Goal: Information Seeking & Learning: Learn about a topic

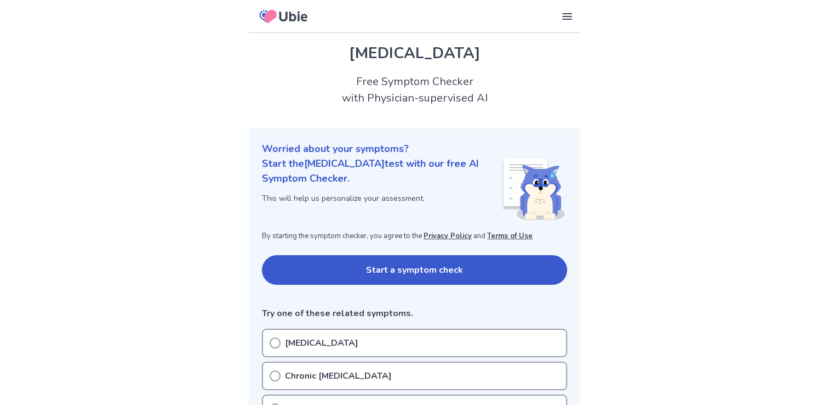
click at [435, 272] on button "Start a symptom check" at bounding box center [414, 270] width 305 height 30
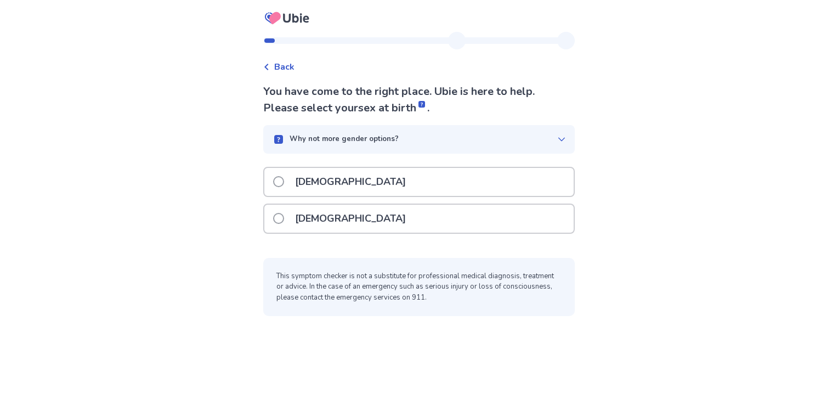
click at [284, 217] on span at bounding box center [278, 218] width 11 height 11
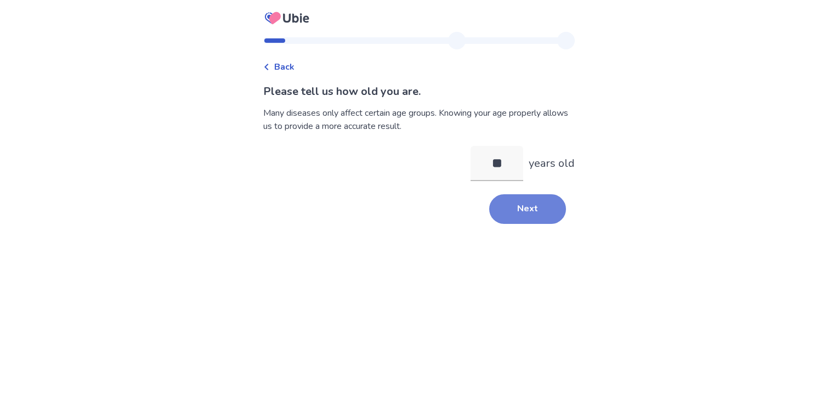
type input "**"
click at [498, 214] on button "Next" at bounding box center [527, 209] width 77 height 30
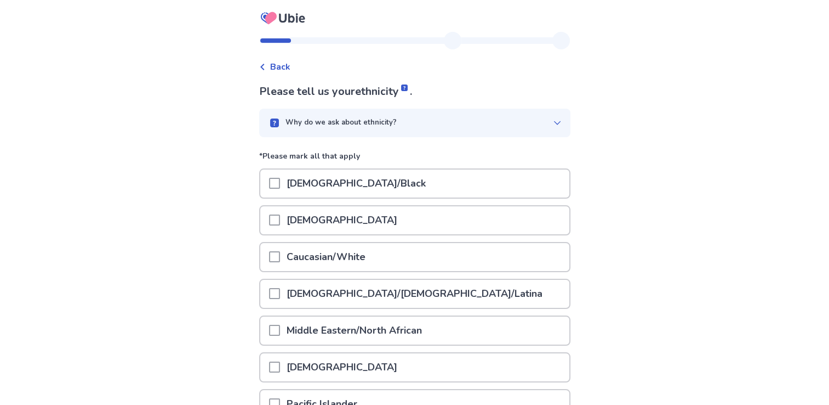
click at [280, 257] on span at bounding box center [274, 256] width 11 height 11
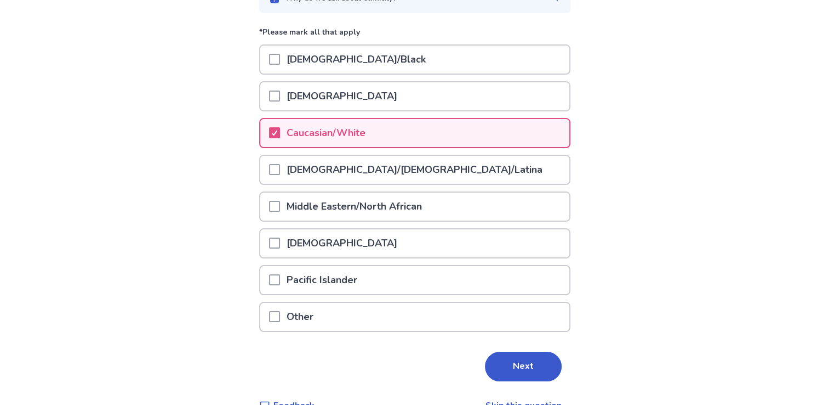
scroll to position [145, 0]
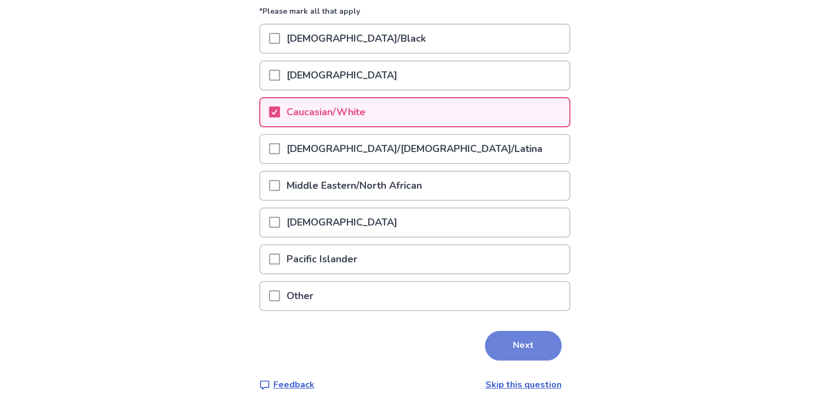
click at [516, 339] on button "Next" at bounding box center [523, 346] width 77 height 30
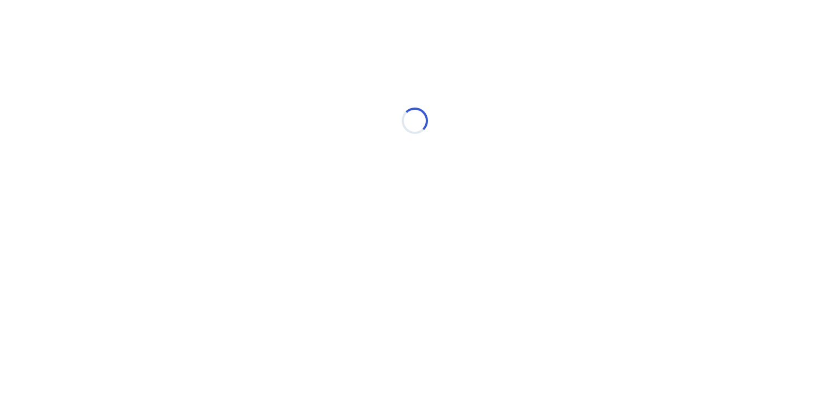
scroll to position [0, 0]
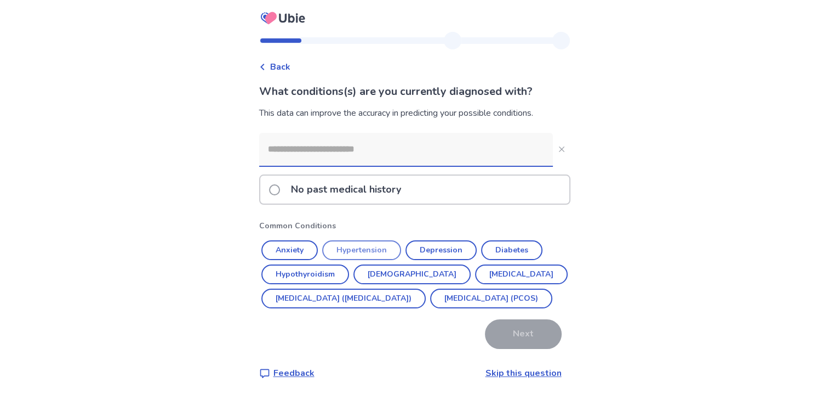
click at [375, 248] on button "Hypertension" at bounding box center [361, 250] width 79 height 20
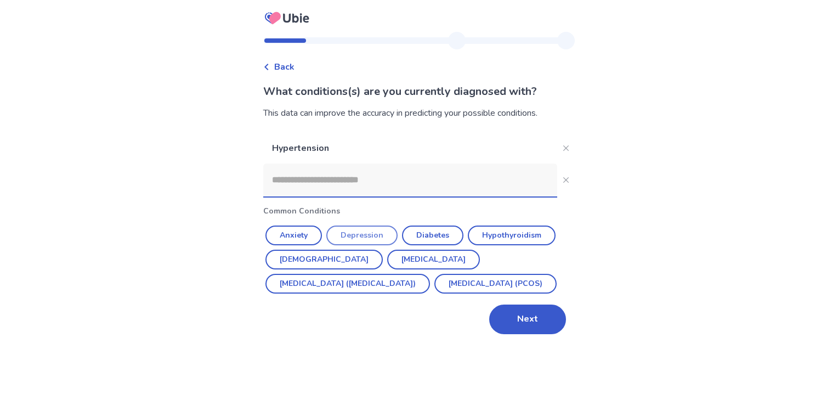
click at [370, 238] on button "Depression" at bounding box center [361, 235] width 71 height 20
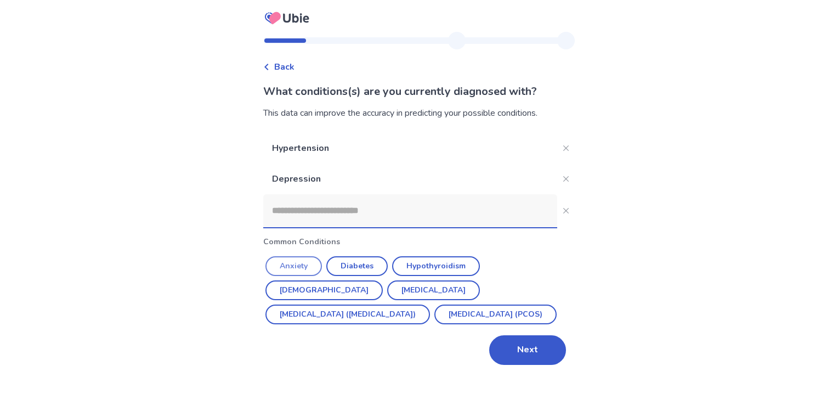
click at [293, 260] on button "Anxiety" at bounding box center [293, 266] width 56 height 20
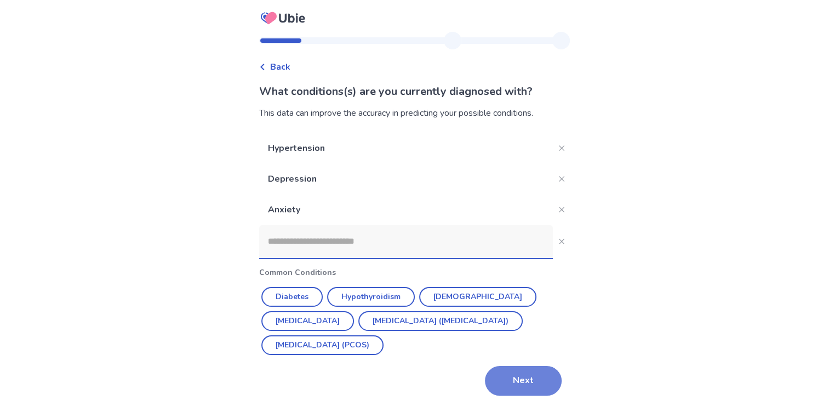
click at [533, 383] on button "Next" at bounding box center [523, 381] width 77 height 30
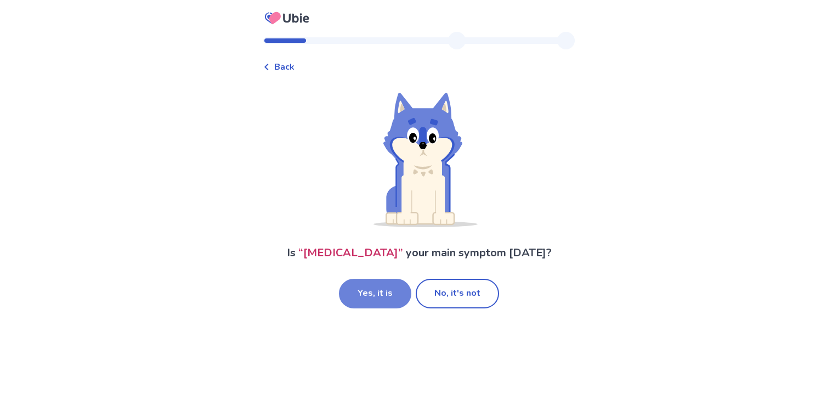
click at [382, 288] on button "Yes, it is" at bounding box center [375, 294] width 72 height 30
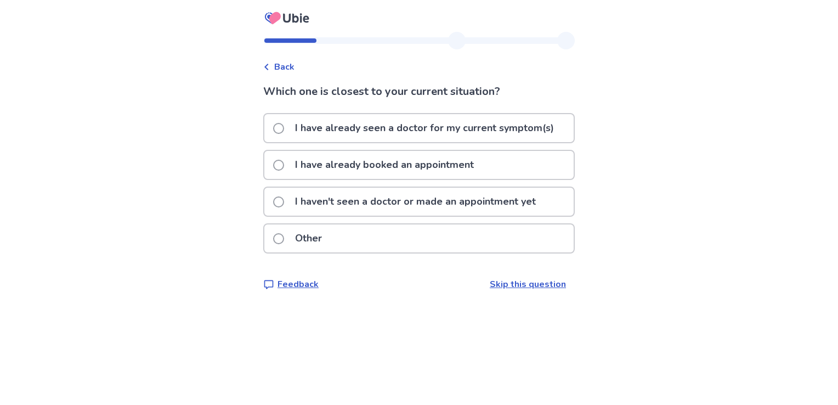
click at [290, 201] on label "I haven't seen a doctor or made an appointment yet" at bounding box center [407, 201] width 269 height 28
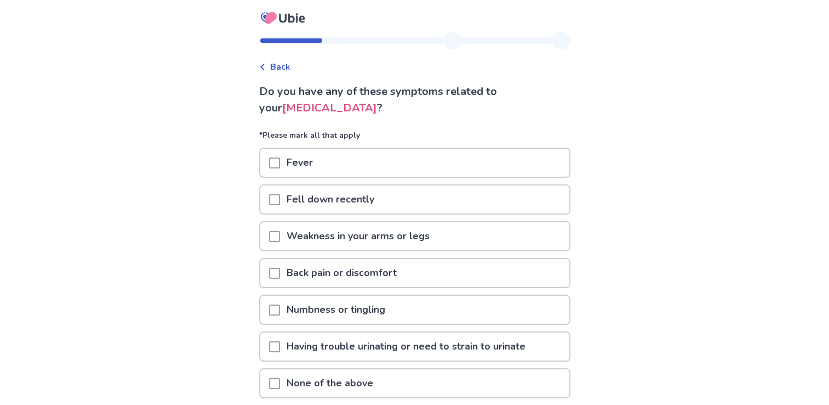
click at [278, 314] on div at bounding box center [274, 310] width 11 height 28
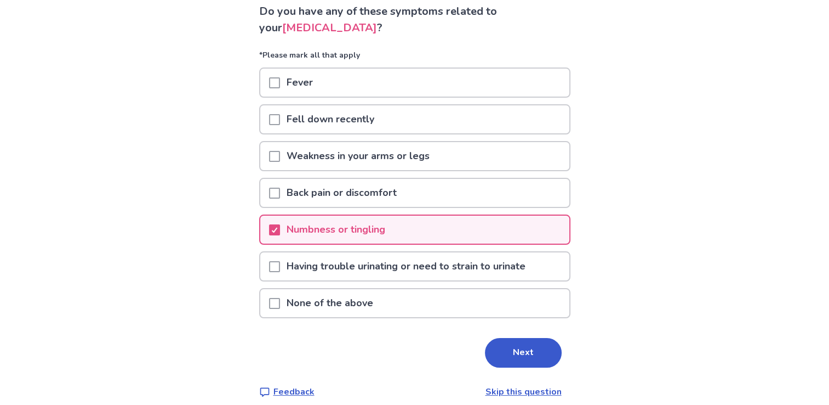
scroll to position [88, 0]
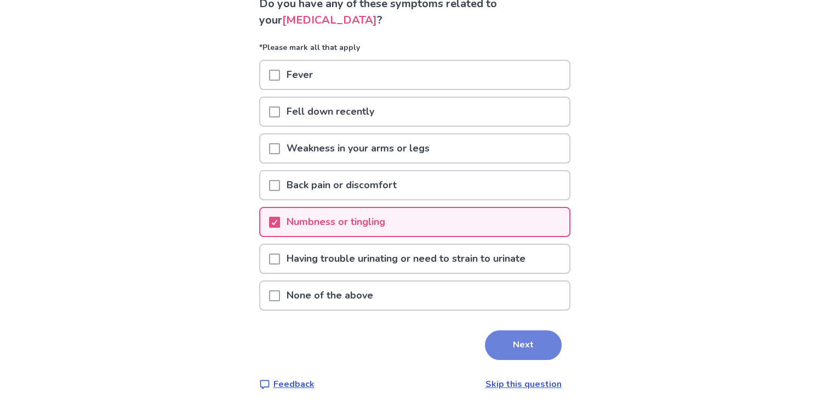
click at [535, 344] on button "Next" at bounding box center [523, 345] width 77 height 30
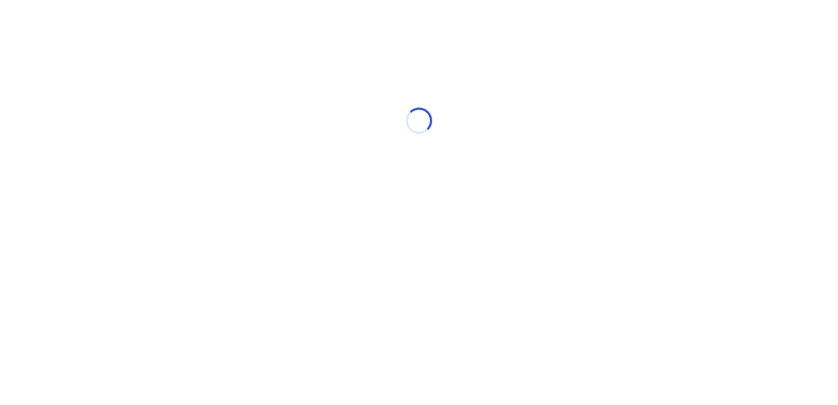
select select "*"
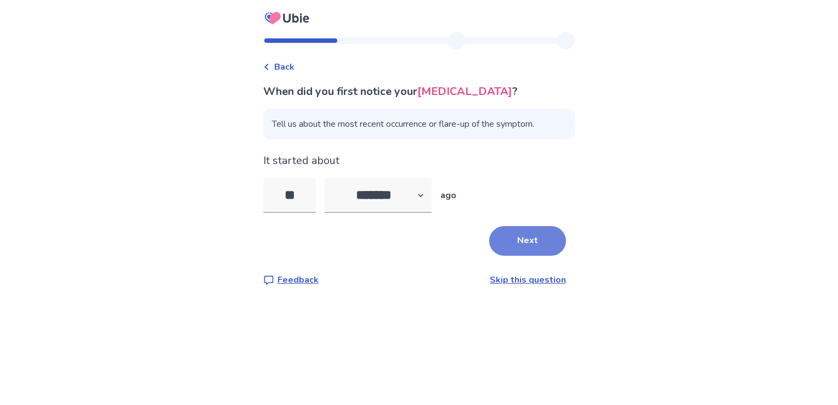
type input "**"
click at [504, 238] on button "Next" at bounding box center [527, 241] width 77 height 30
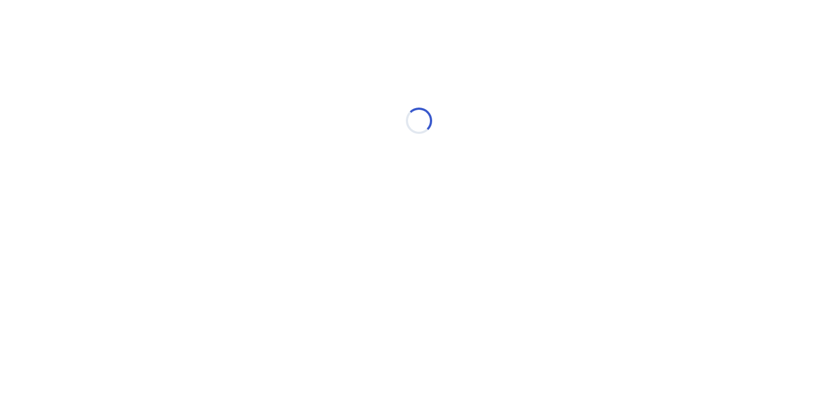
select select "*"
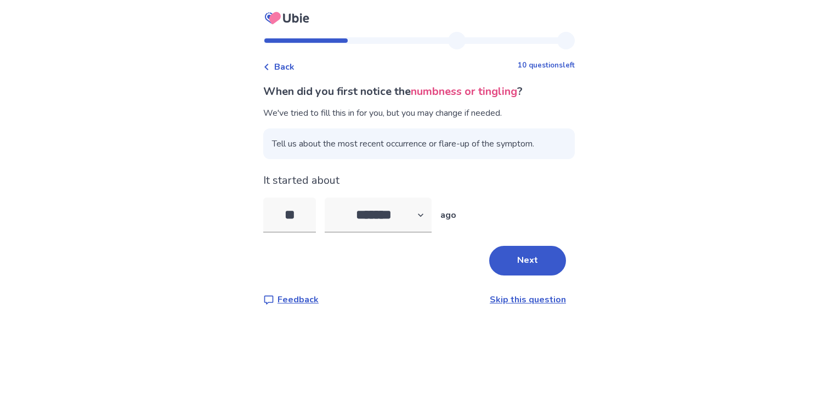
click at [504, 238] on div "When did you first notice the numbness or tingling ? We've tried to fill this i…" at bounding box center [418, 194] width 311 height 223
click at [304, 218] on input "**" at bounding box center [289, 214] width 53 height 35
type input "*"
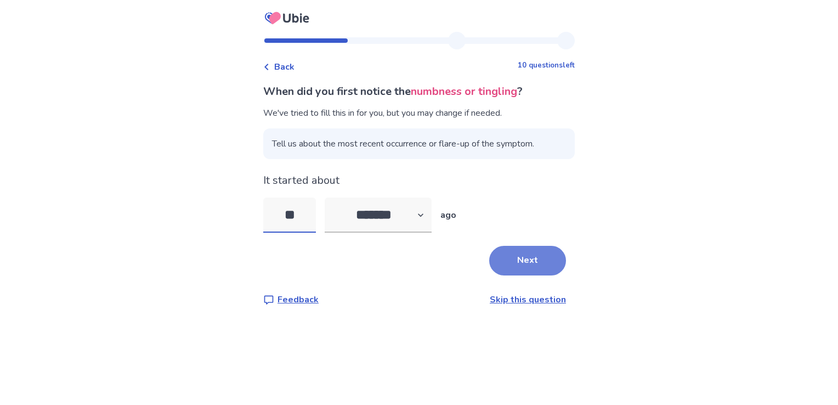
type input "**"
click at [500, 247] on button "Next" at bounding box center [527, 261] width 77 height 30
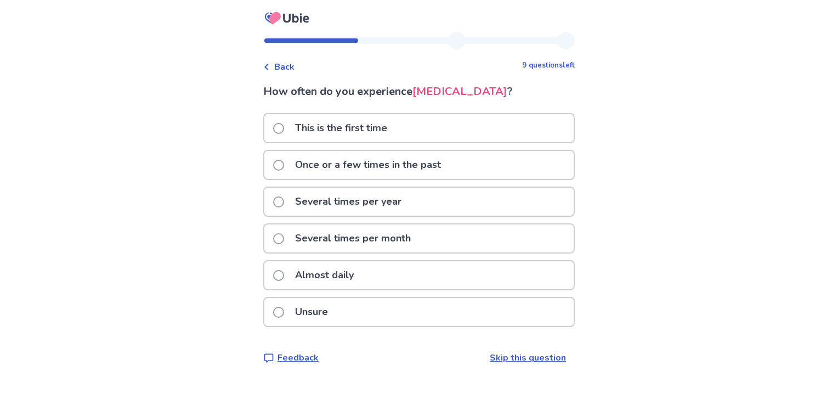
click at [283, 272] on span at bounding box center [278, 275] width 11 height 11
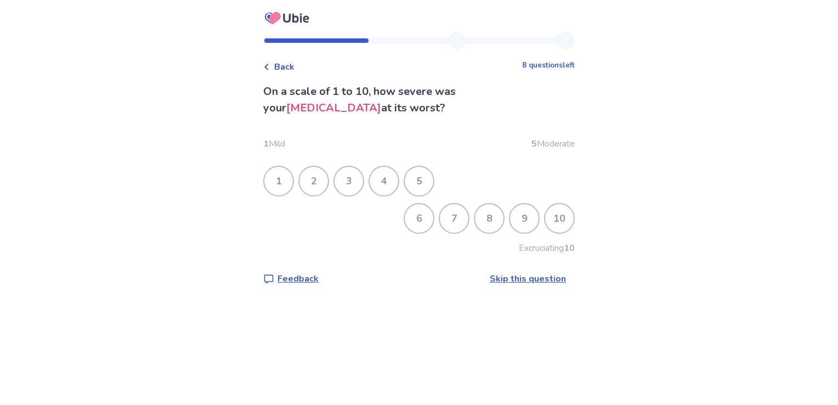
click at [398, 177] on div "4" at bounding box center [384, 181] width 29 height 29
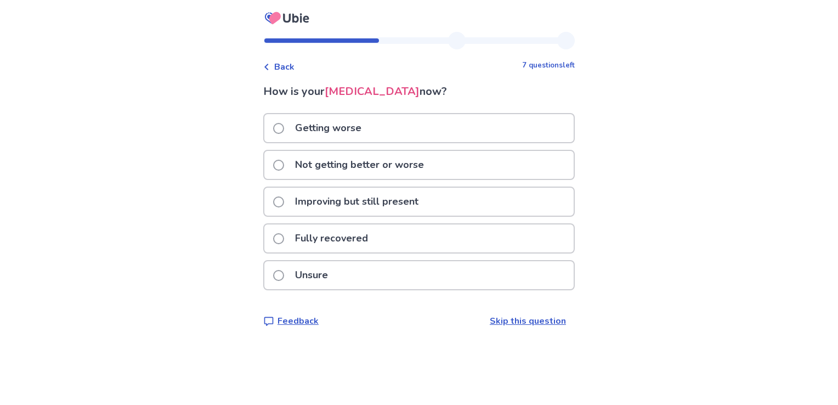
click at [284, 125] on span at bounding box center [278, 128] width 11 height 11
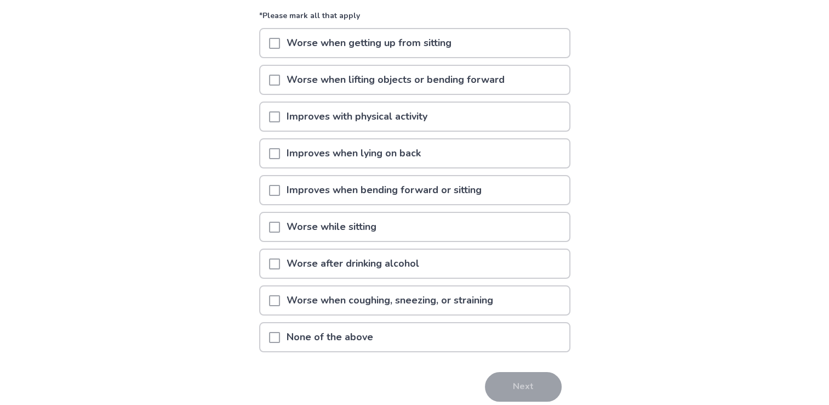
scroll to position [109, 0]
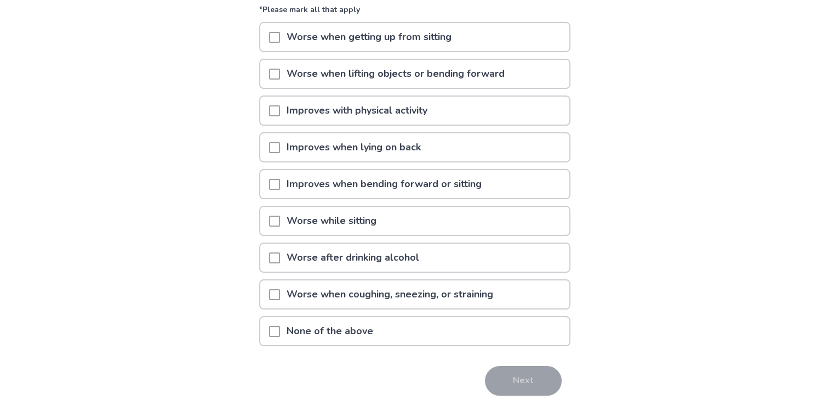
click at [280, 328] on span at bounding box center [274, 331] width 11 height 11
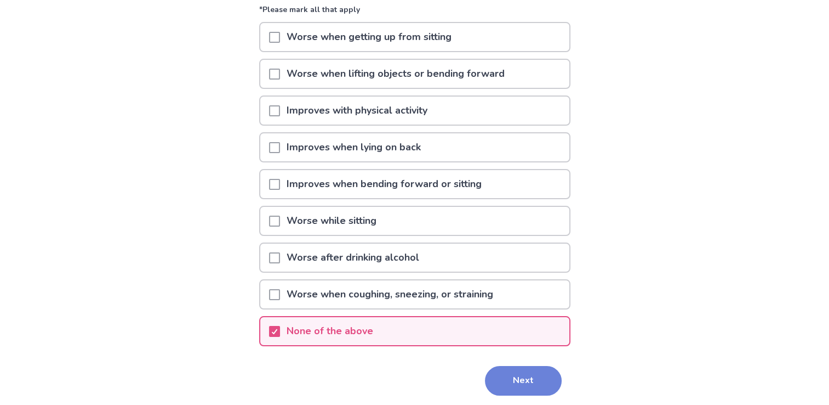
click at [519, 372] on button "Next" at bounding box center [523, 381] width 77 height 30
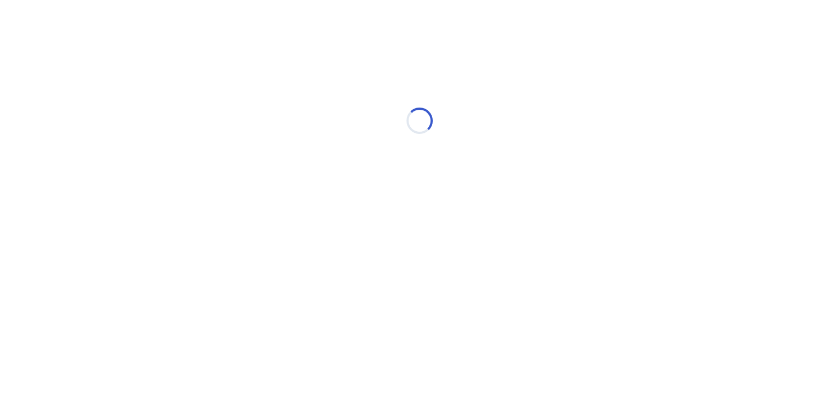
scroll to position [0, 0]
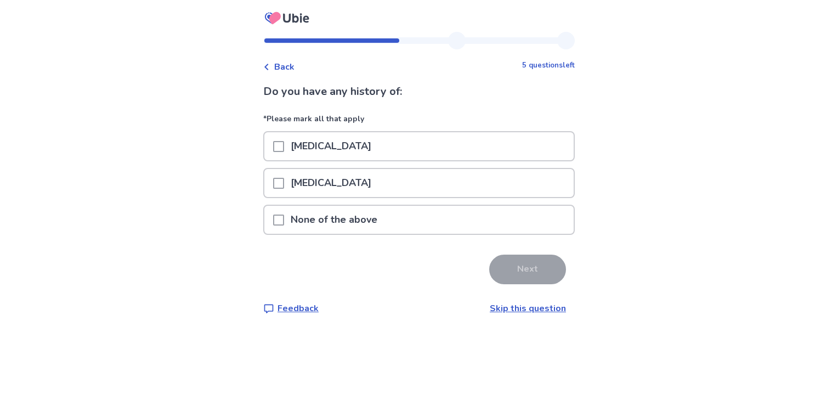
click at [284, 220] on span at bounding box center [278, 219] width 11 height 11
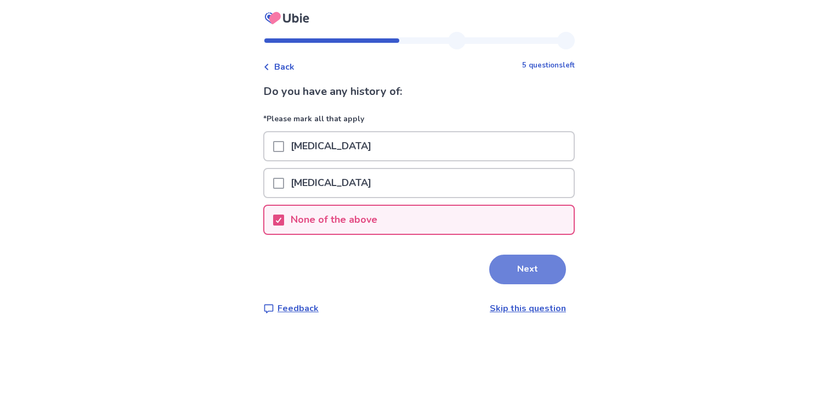
click at [520, 264] on button "Next" at bounding box center [527, 269] width 77 height 30
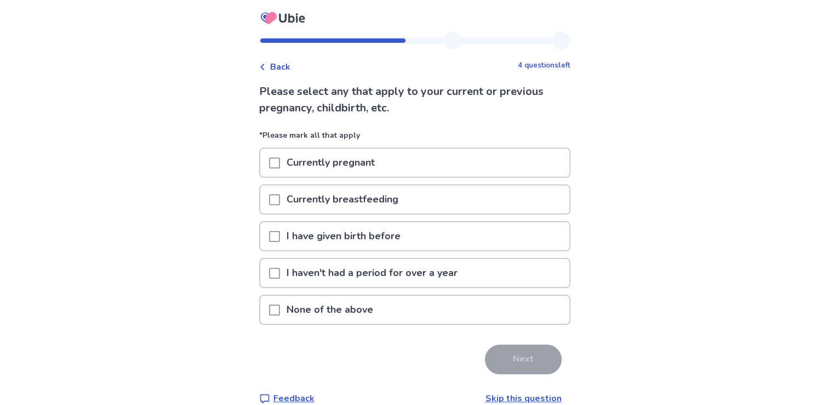
click at [280, 307] on span at bounding box center [274, 309] width 11 height 11
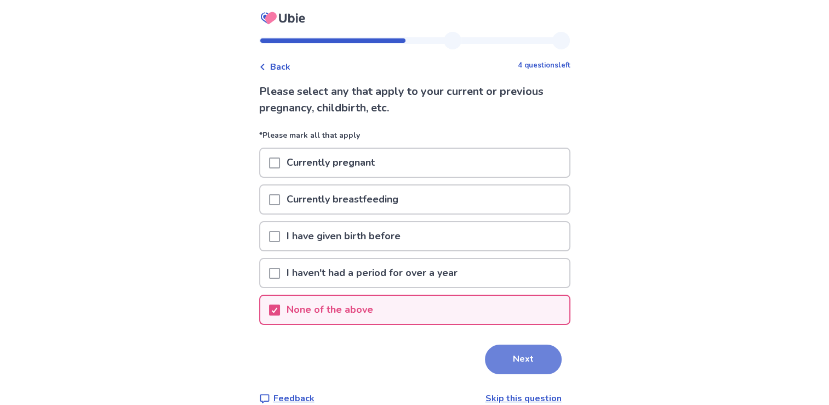
click at [508, 360] on button "Next" at bounding box center [523, 359] width 77 height 30
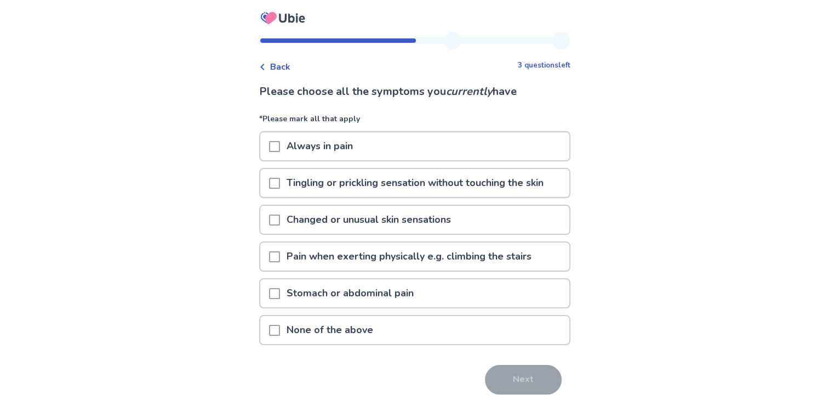
click at [280, 327] on span at bounding box center [274, 330] width 11 height 11
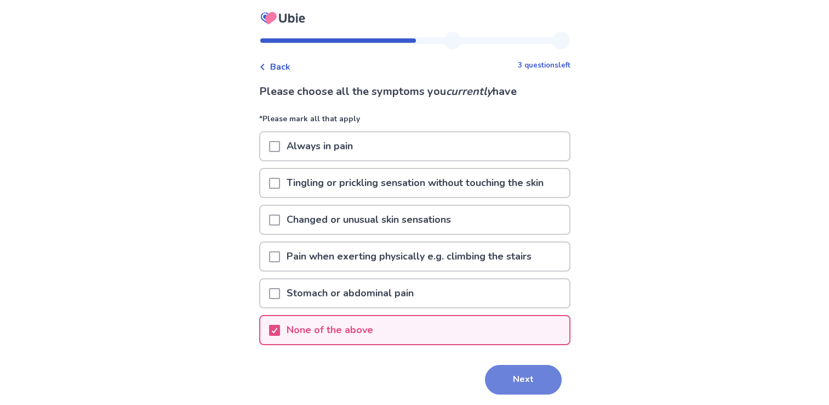
click at [505, 376] on button "Next" at bounding box center [523, 380] width 77 height 30
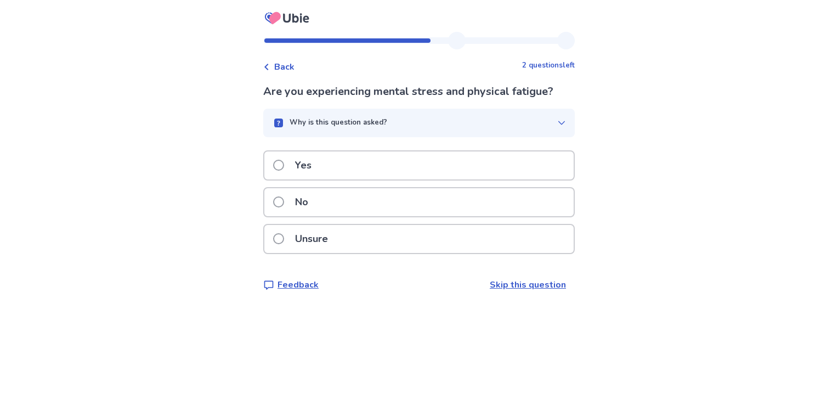
click at [284, 235] on span at bounding box center [278, 238] width 11 height 11
click at [284, 163] on span at bounding box center [278, 165] width 11 height 11
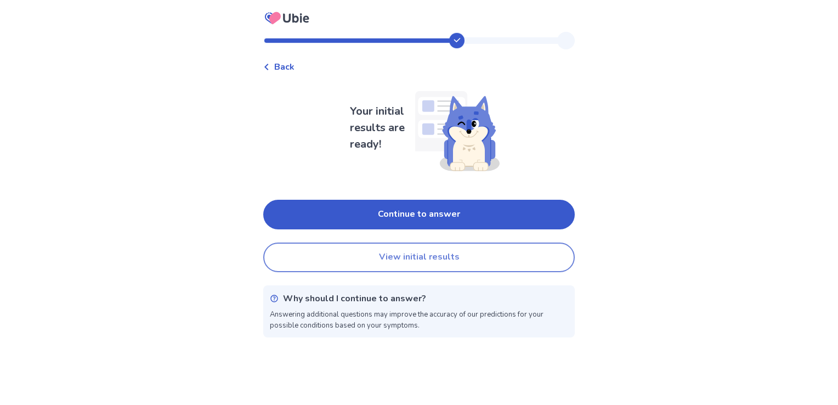
click at [387, 255] on button "View initial results" at bounding box center [418, 257] width 311 height 30
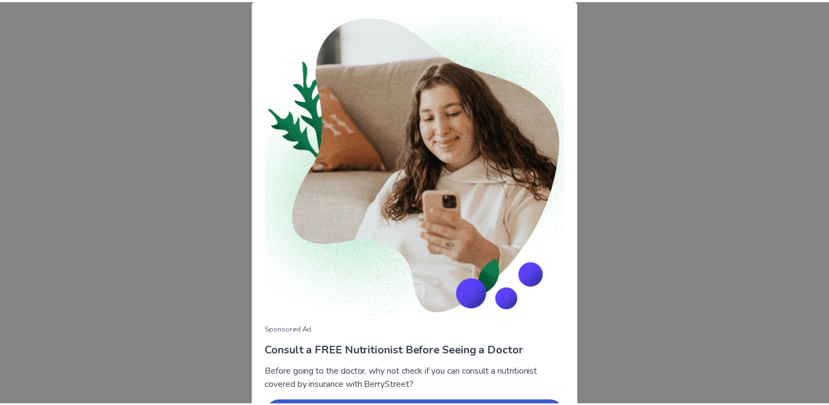
scroll to position [75, 0]
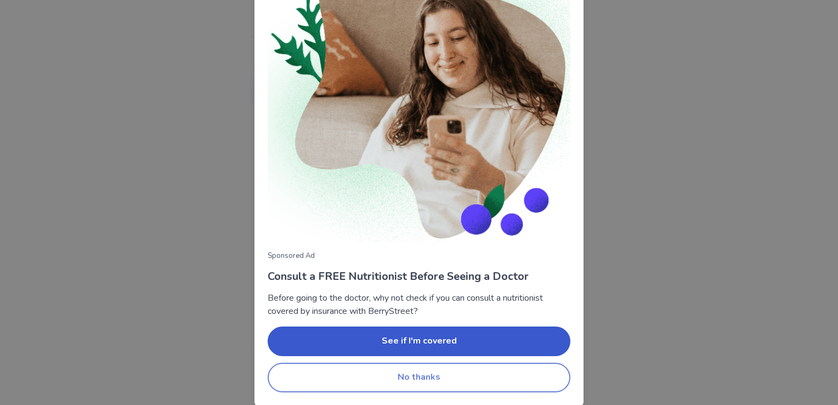
click at [471, 380] on button "No thanks" at bounding box center [419, 377] width 303 height 30
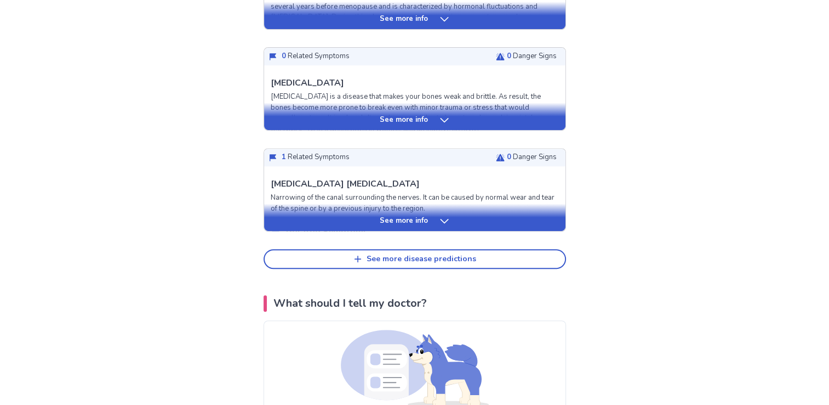
scroll to position [482, 0]
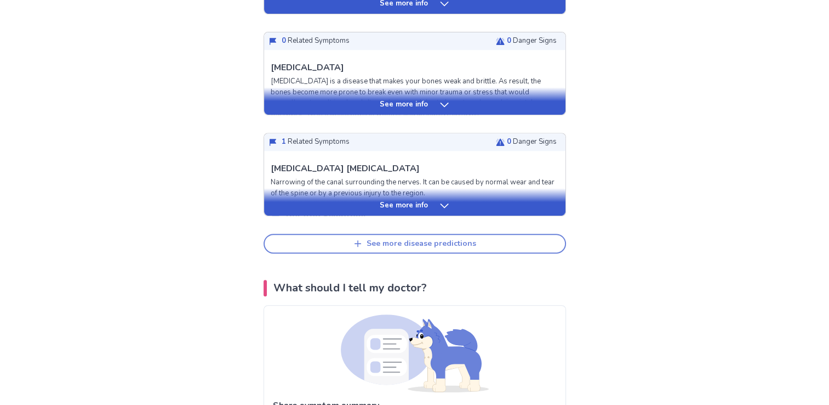
click at [467, 248] on button "See more disease predictions" at bounding box center [415, 244] width 303 height 20
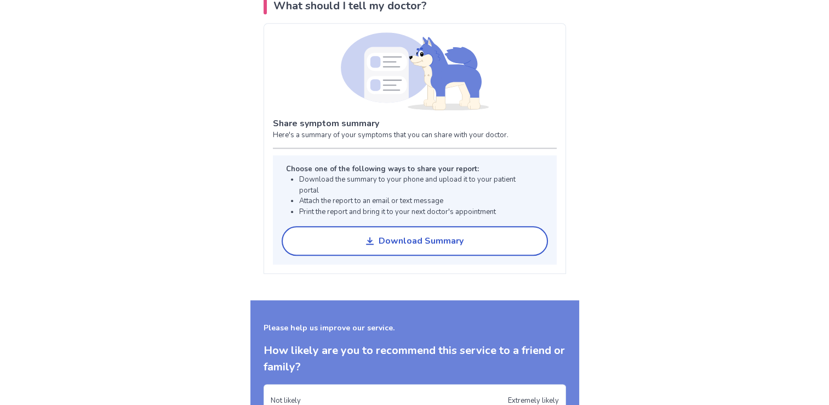
scroll to position [1081, 0]
